Goal: Task Accomplishment & Management: Use online tool/utility

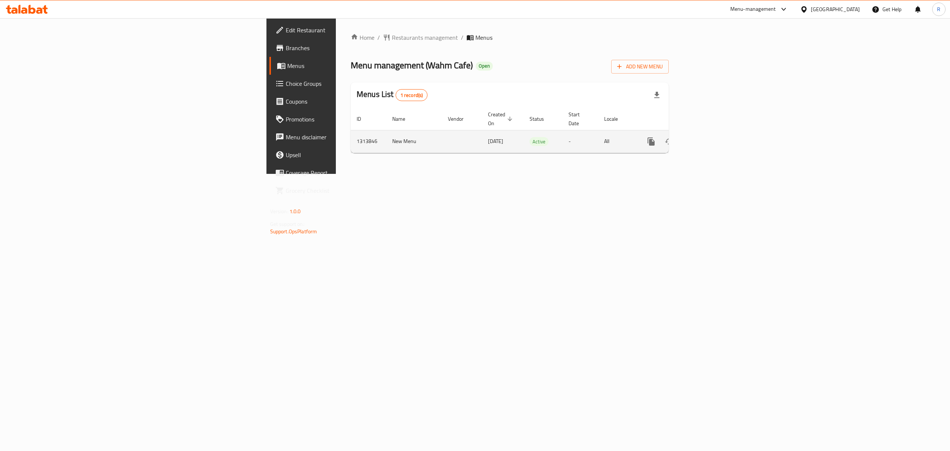
click at [709, 137] on icon "enhanced table" at bounding box center [704, 141] width 9 height 9
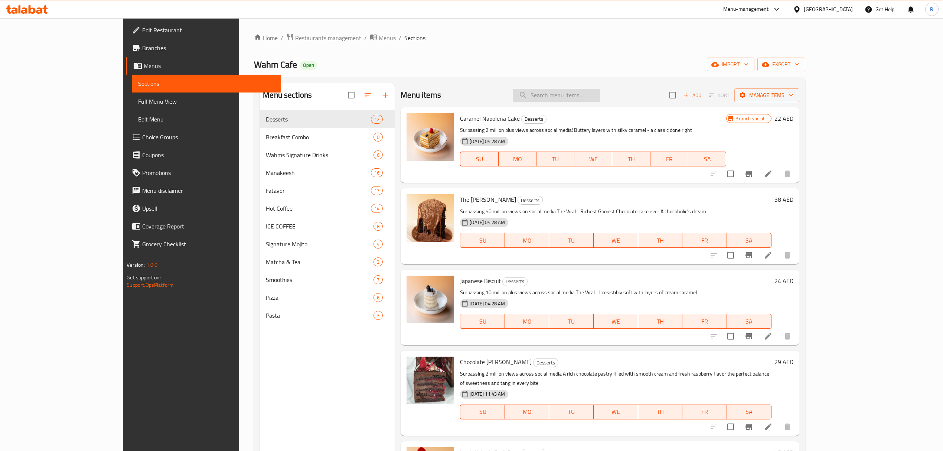
click at [594, 98] on input "search" at bounding box center [557, 95] width 88 height 13
paste input "Croissant"
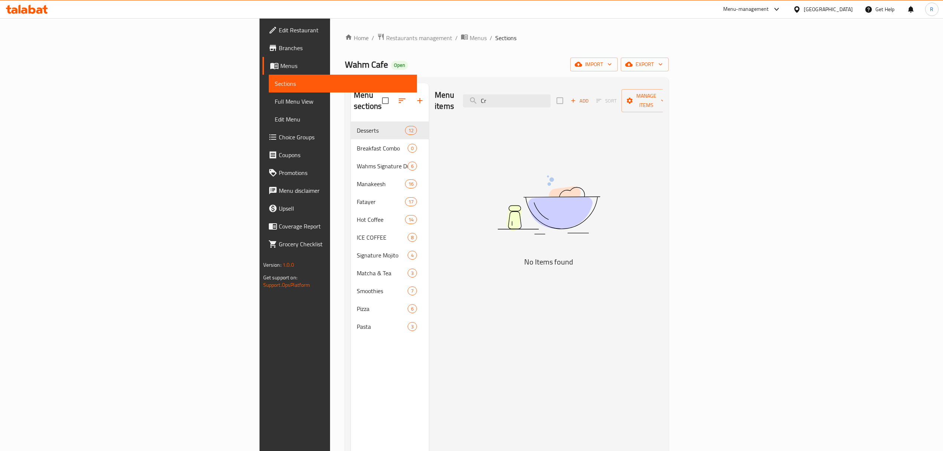
type input "C"
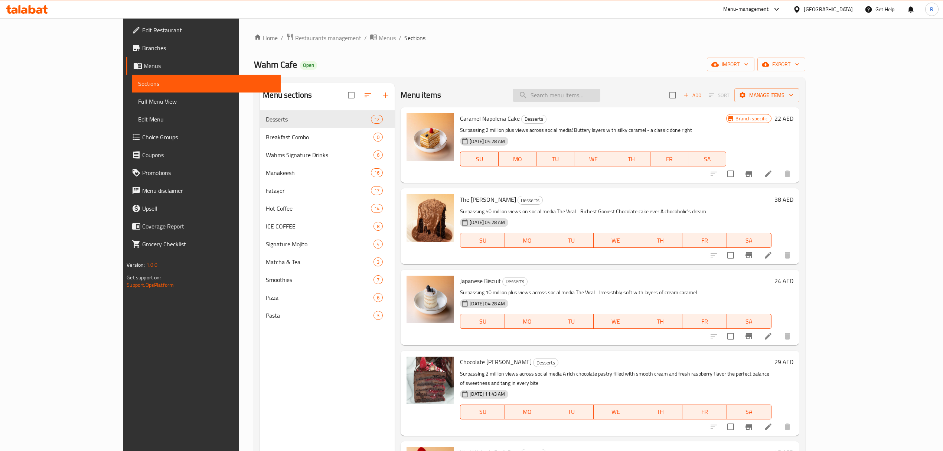
paste input "Croissant"
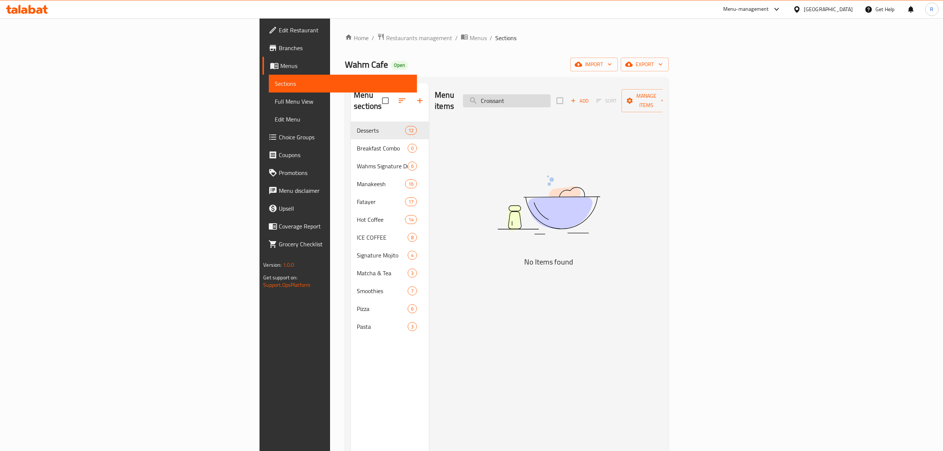
click at [550, 99] on input "Croissant" at bounding box center [507, 100] width 88 height 13
click at [626, 39] on ol "Home / Restaurants management / Menus / Sections" at bounding box center [507, 38] width 324 height 10
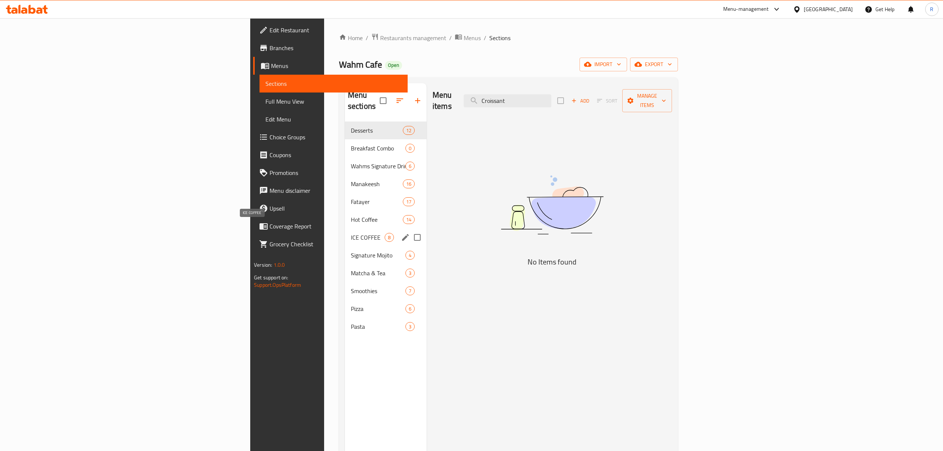
click at [351, 233] on span "ICE COFFEE" at bounding box center [368, 237] width 34 height 9
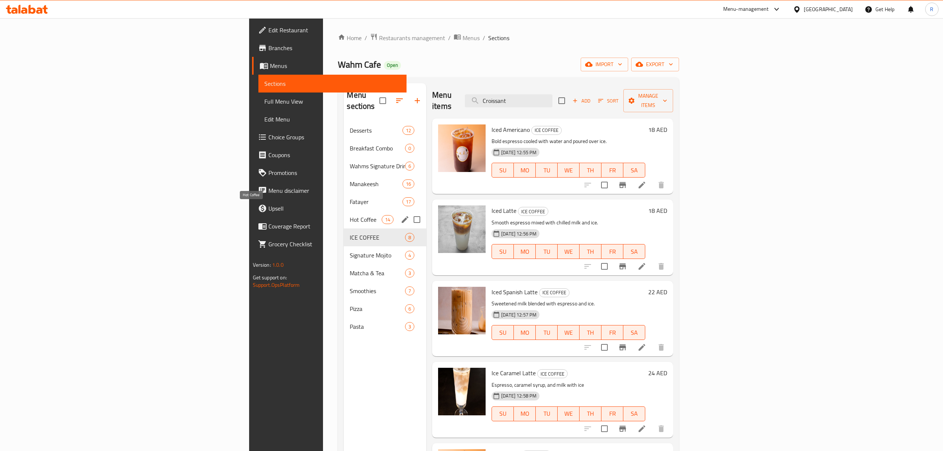
click at [350, 215] on span "Hot Coffee" at bounding box center [366, 219] width 32 height 9
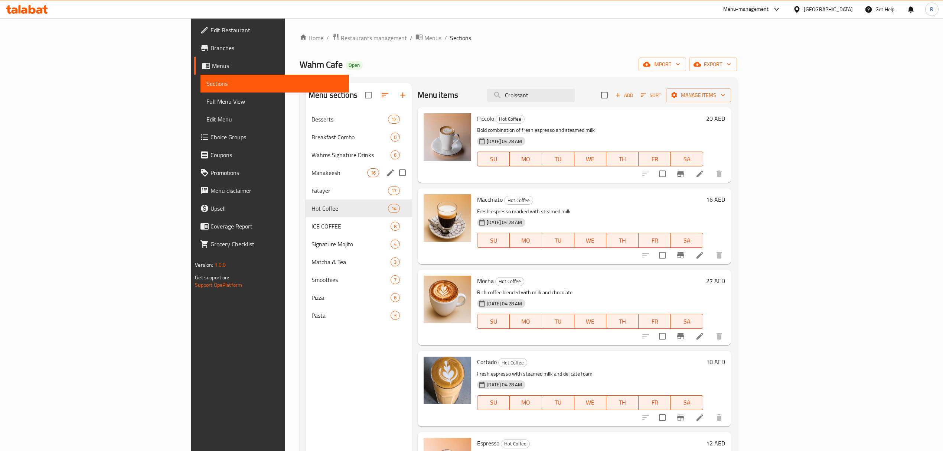
click at [311, 177] on span "Manakeesh" at bounding box center [339, 172] width 56 height 9
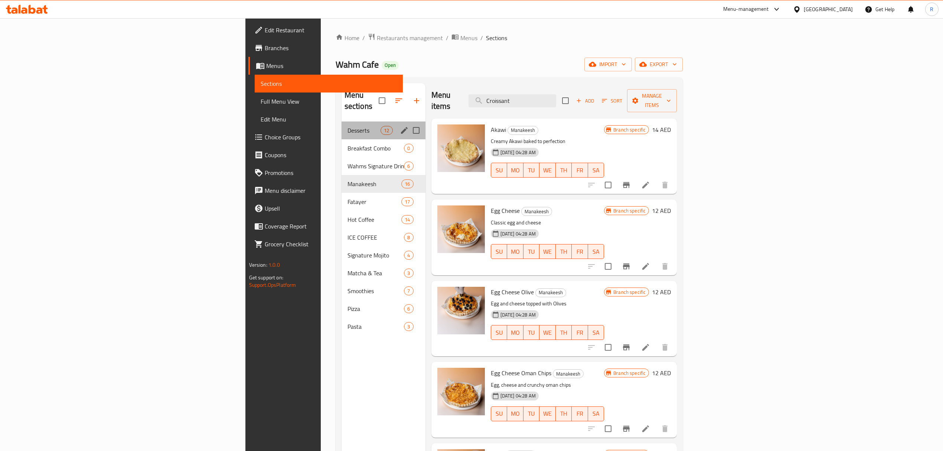
click at [341, 128] on div "Desserts 12" at bounding box center [383, 130] width 84 height 18
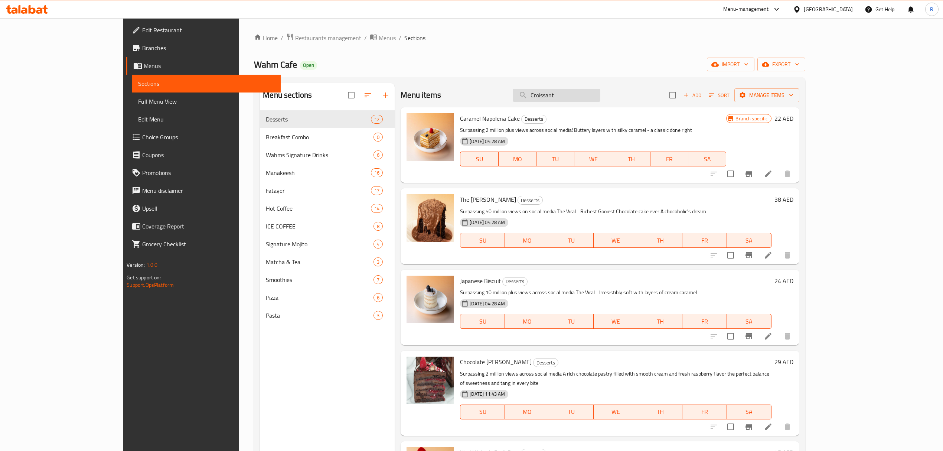
click at [592, 92] on input "Croissant" at bounding box center [557, 95] width 88 height 13
paste input "ookie"
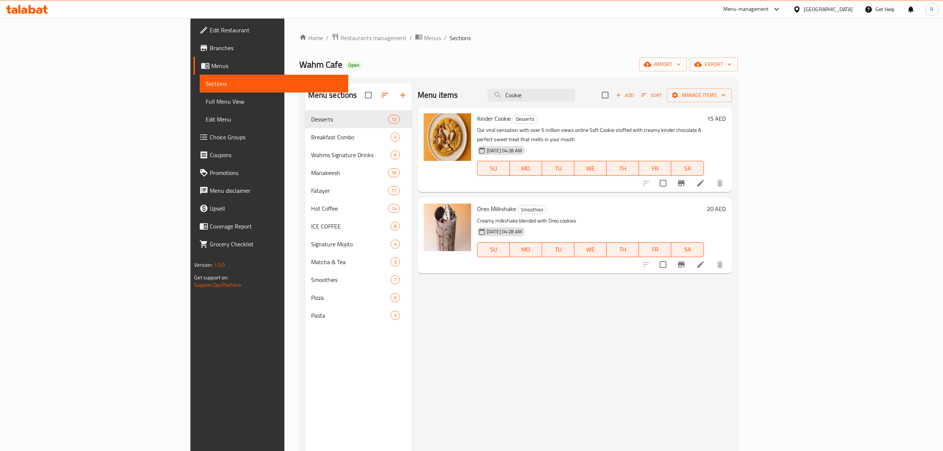
type input "Cookie"
click at [731, 61] on span "export" at bounding box center [713, 64] width 36 height 9
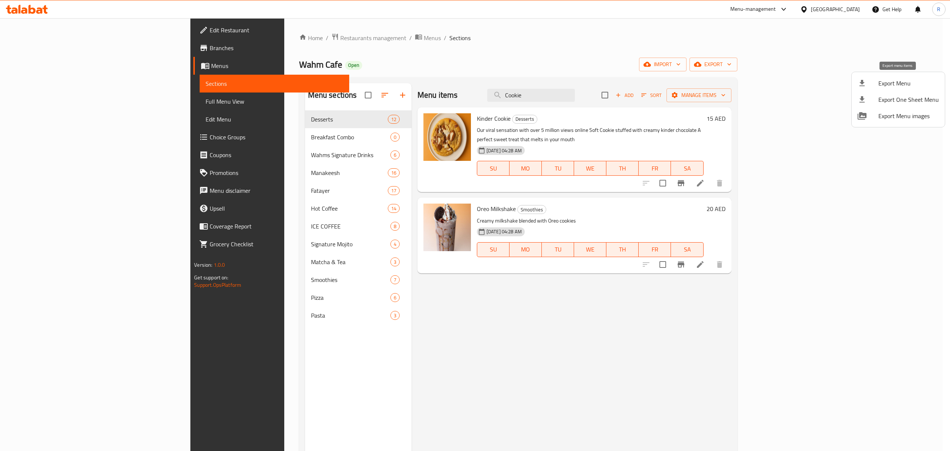
click at [888, 83] on span "Export Menu" at bounding box center [908, 83] width 60 height 9
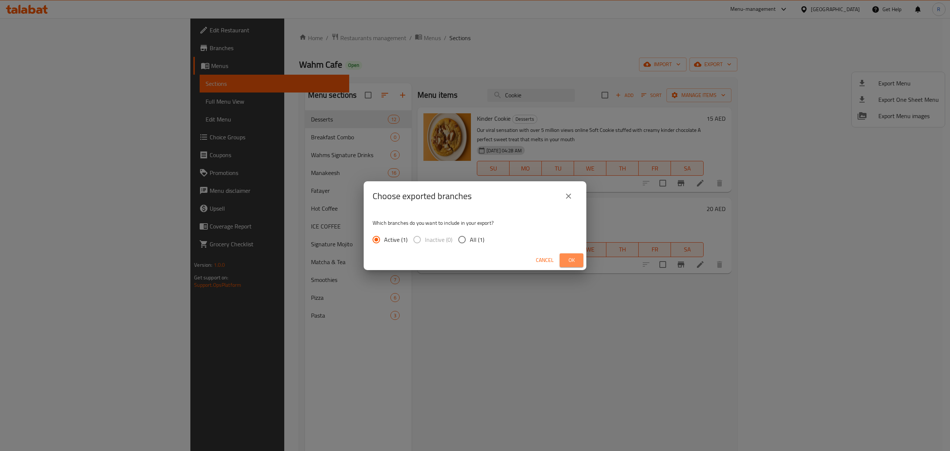
click at [562, 262] on button "Ok" at bounding box center [572, 260] width 24 height 14
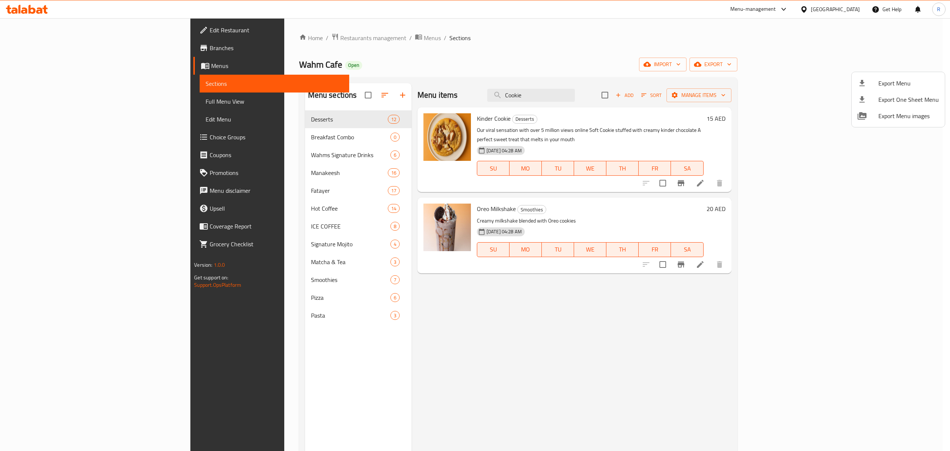
click at [395, 74] on div at bounding box center [475, 225] width 950 height 451
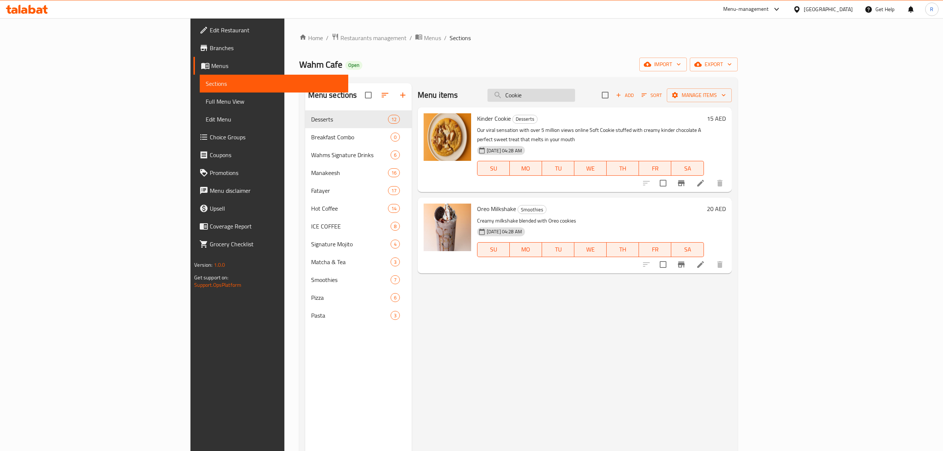
click at [575, 90] on input "Cookie" at bounding box center [531, 95] width 88 height 13
click at [477, 118] on span "Kinder Cookie" at bounding box center [494, 118] width 34 height 11
drag, startPoint x: 438, startPoint y: 118, endPoint x: 447, endPoint y: 119, distance: 9.4
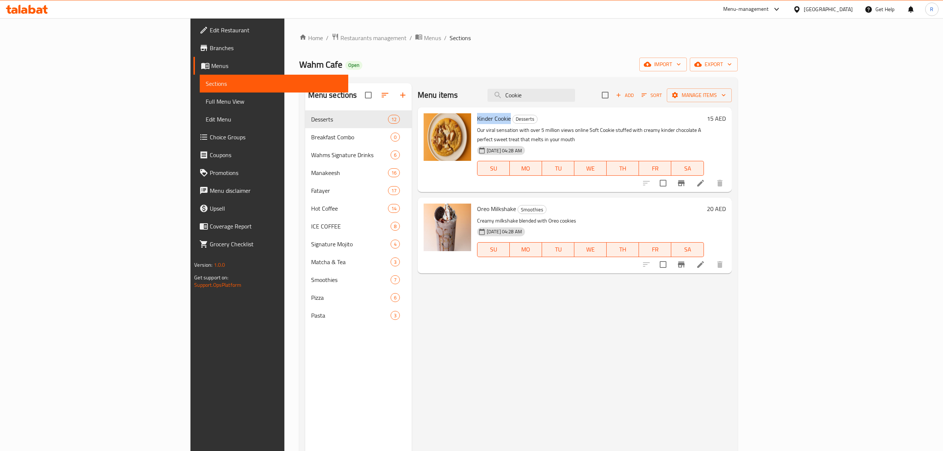
click at [477, 119] on span "Kinder Cookie" at bounding box center [494, 118] width 34 height 11
copy span "Kinder Cookie"
